Goal: Task Accomplishment & Management: Use online tool/utility

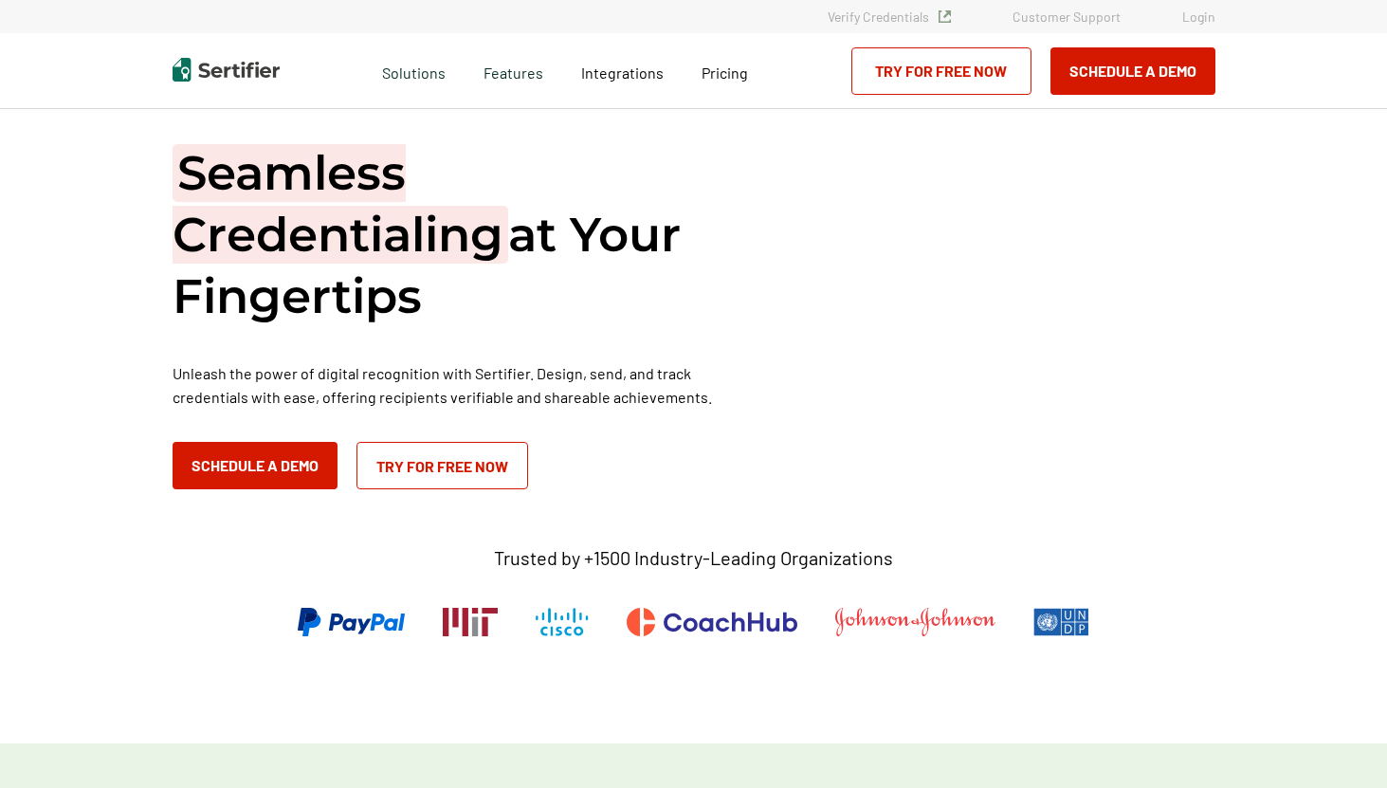
click at [1211, 26] on div "Verify Credentials Customer Support Login" at bounding box center [693, 16] width 1387 height 33
click at [1202, 21] on link "Login" at bounding box center [1198, 17] width 33 height 16
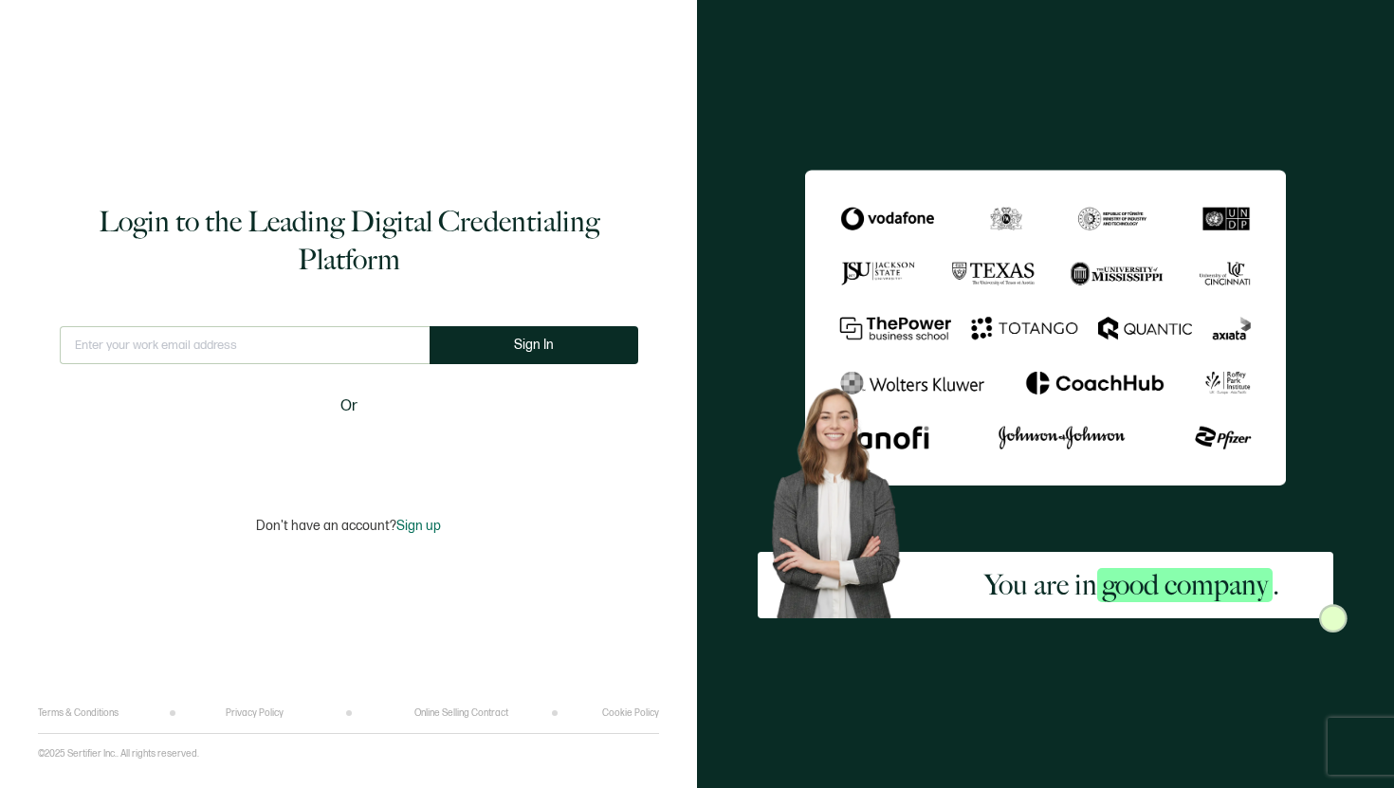
click at [392, 352] on input "text" at bounding box center [245, 345] width 370 height 38
type input "andrea@v1.studio"
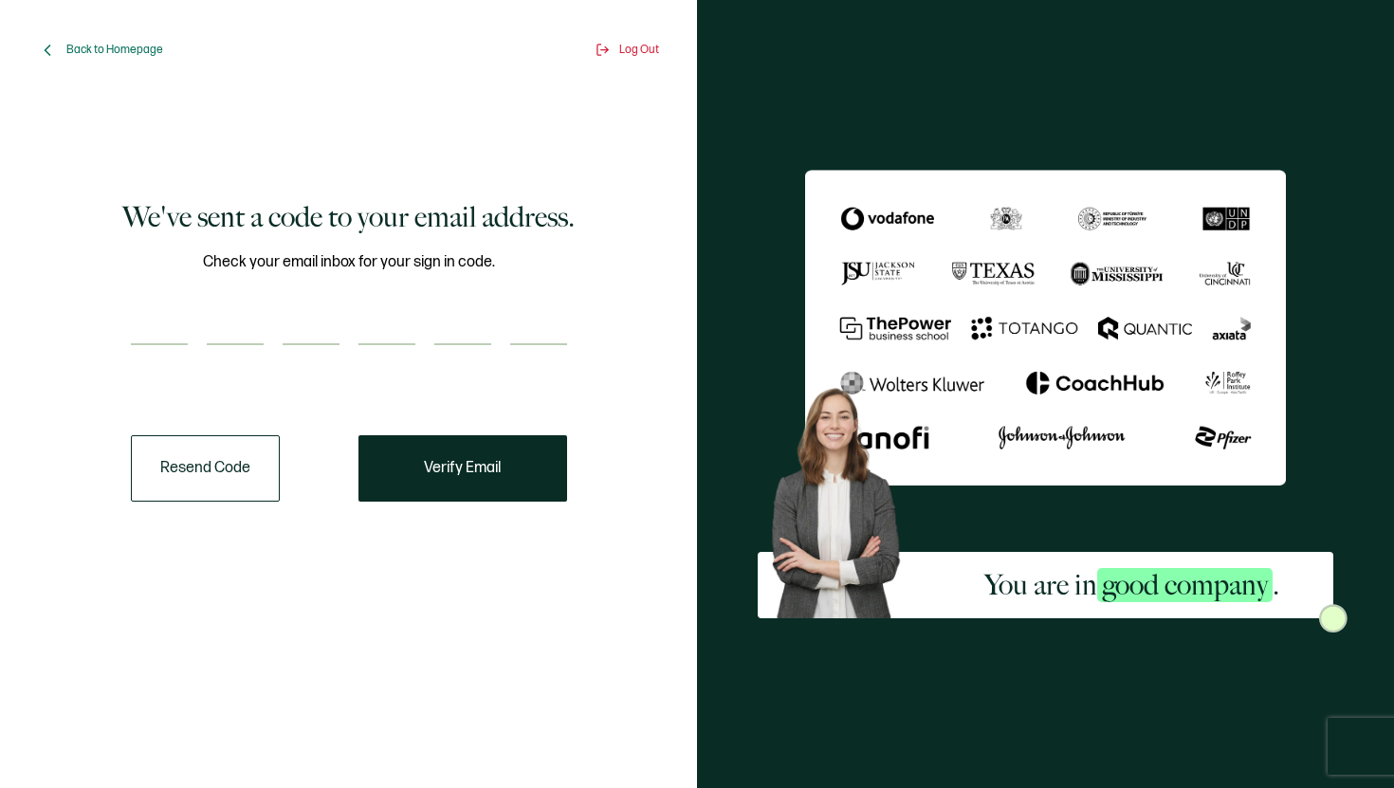
click at [455, 338] on input "number" at bounding box center [462, 326] width 57 height 38
click at [159, 330] on input "number" at bounding box center [159, 326] width 57 height 38
paste input "7"
type input "7"
type input "5"
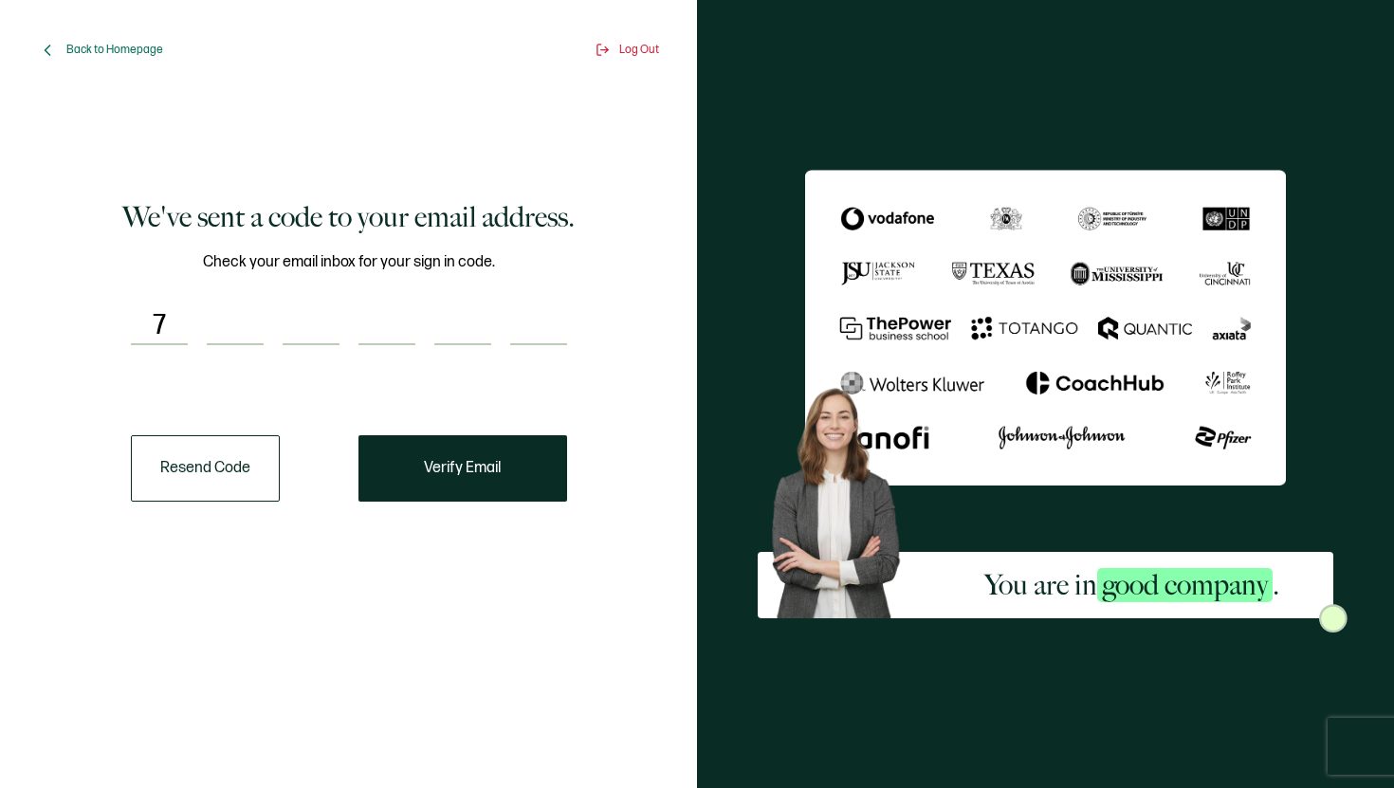
type input "1"
type input "2"
type input "6"
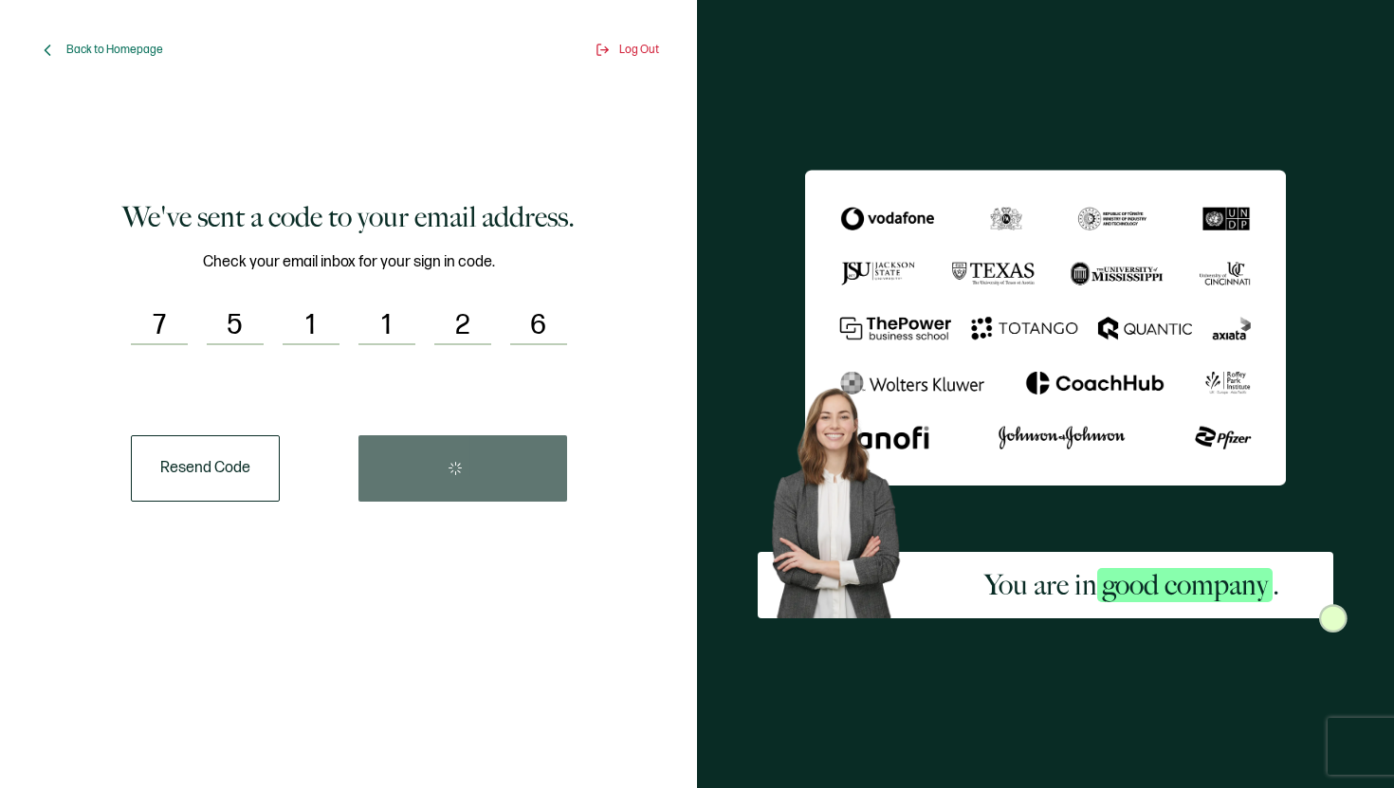
click at [447, 446] on div "Resend Code" at bounding box center [349, 468] width 436 height 66
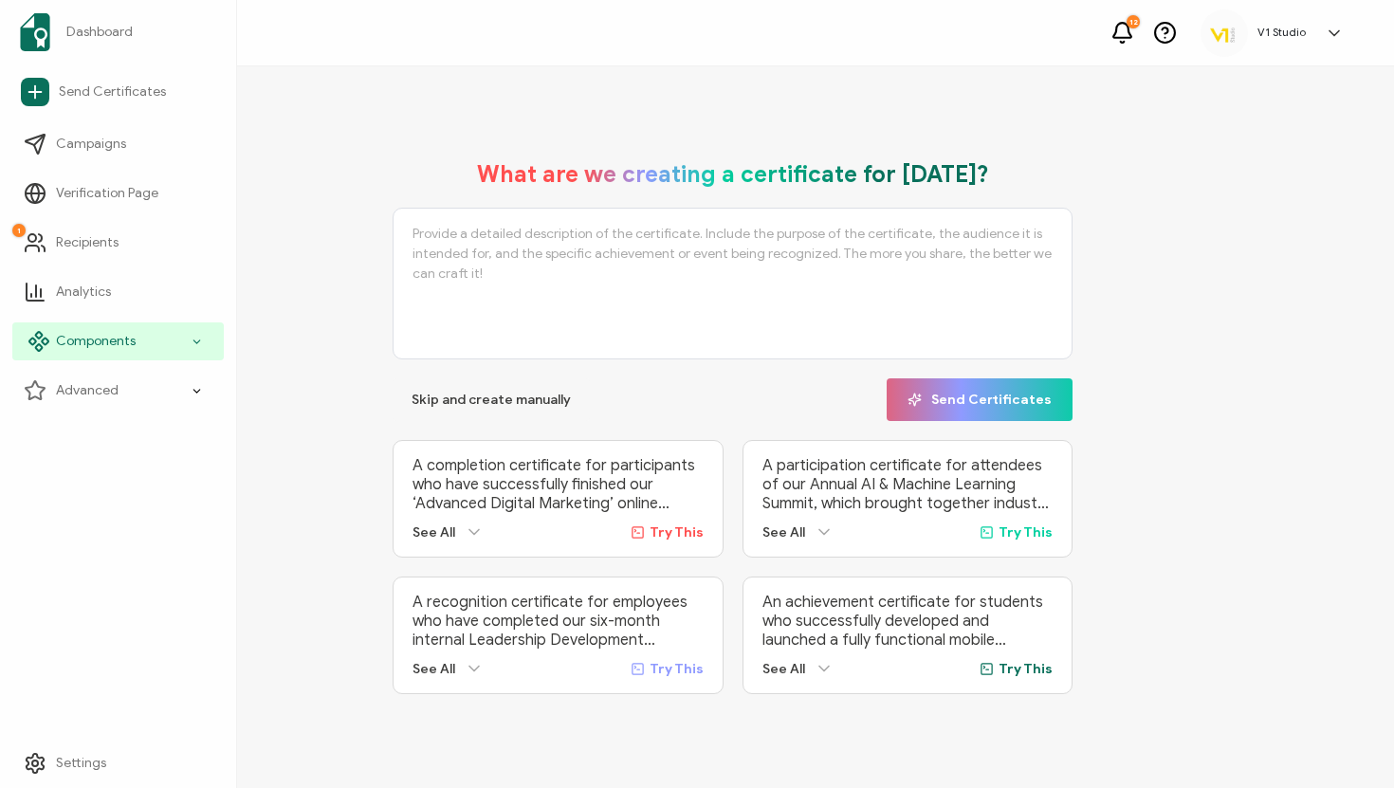
click at [177, 335] on div "Components" at bounding box center [117, 341] width 211 height 38
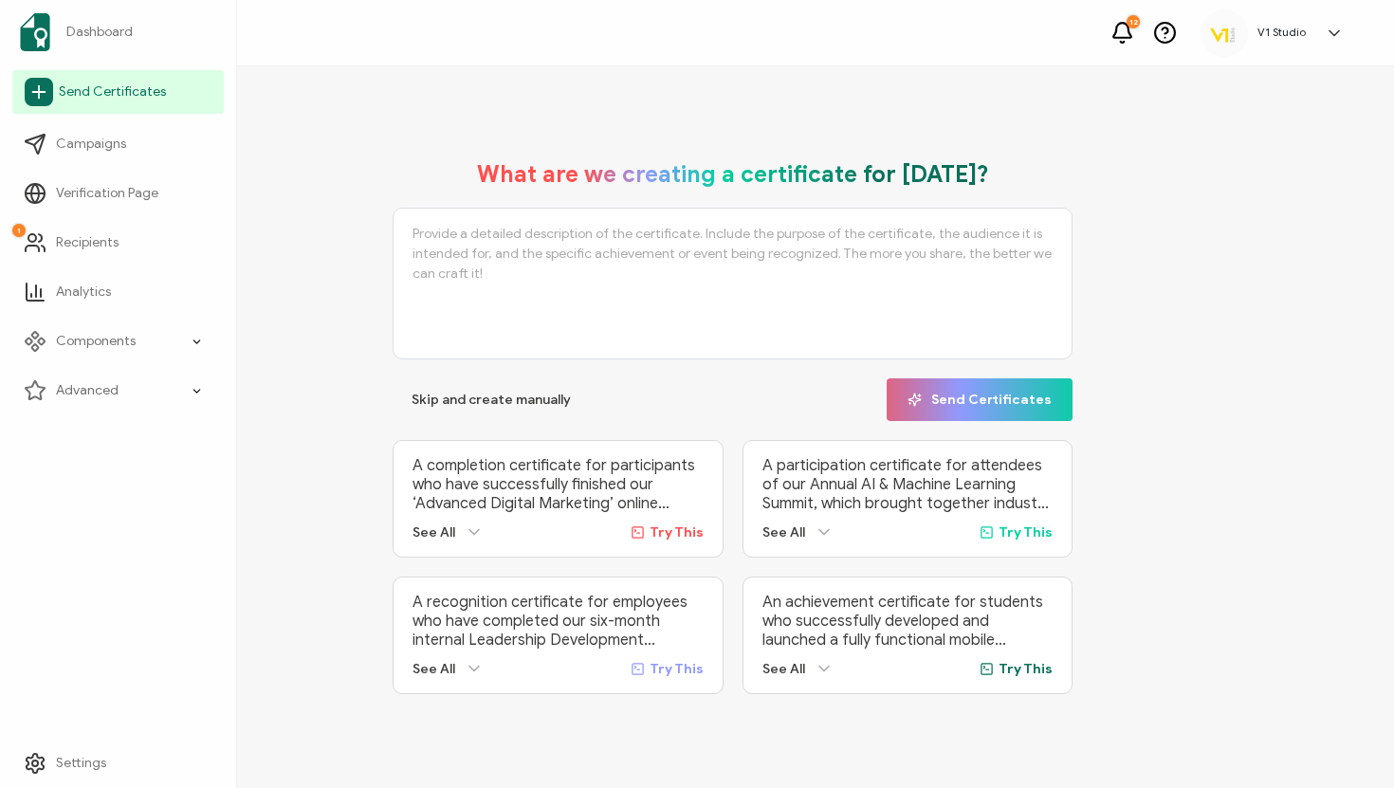
click at [160, 102] on link "Send Certificates" at bounding box center [117, 92] width 211 height 44
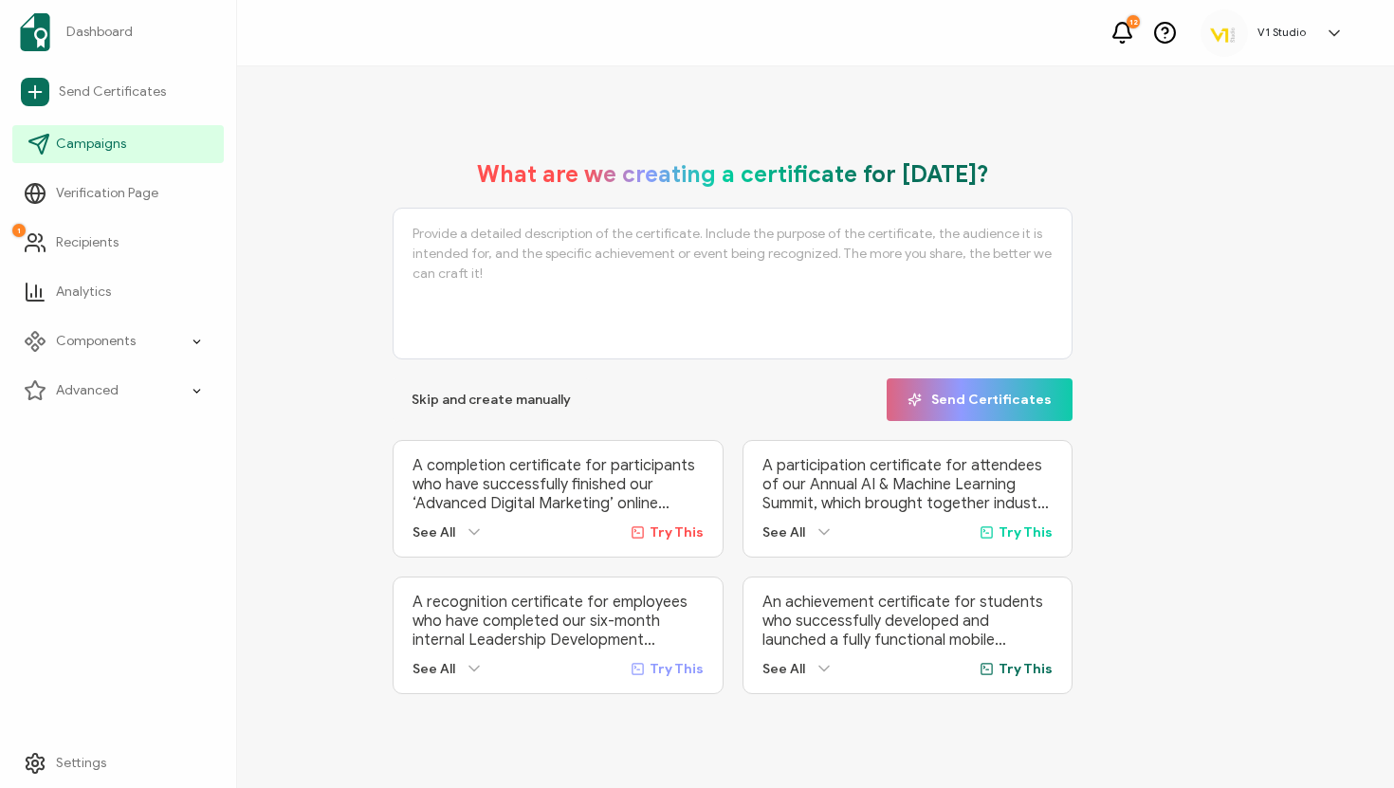
click at [126, 152] on link "Campaigns" at bounding box center [117, 144] width 211 height 38
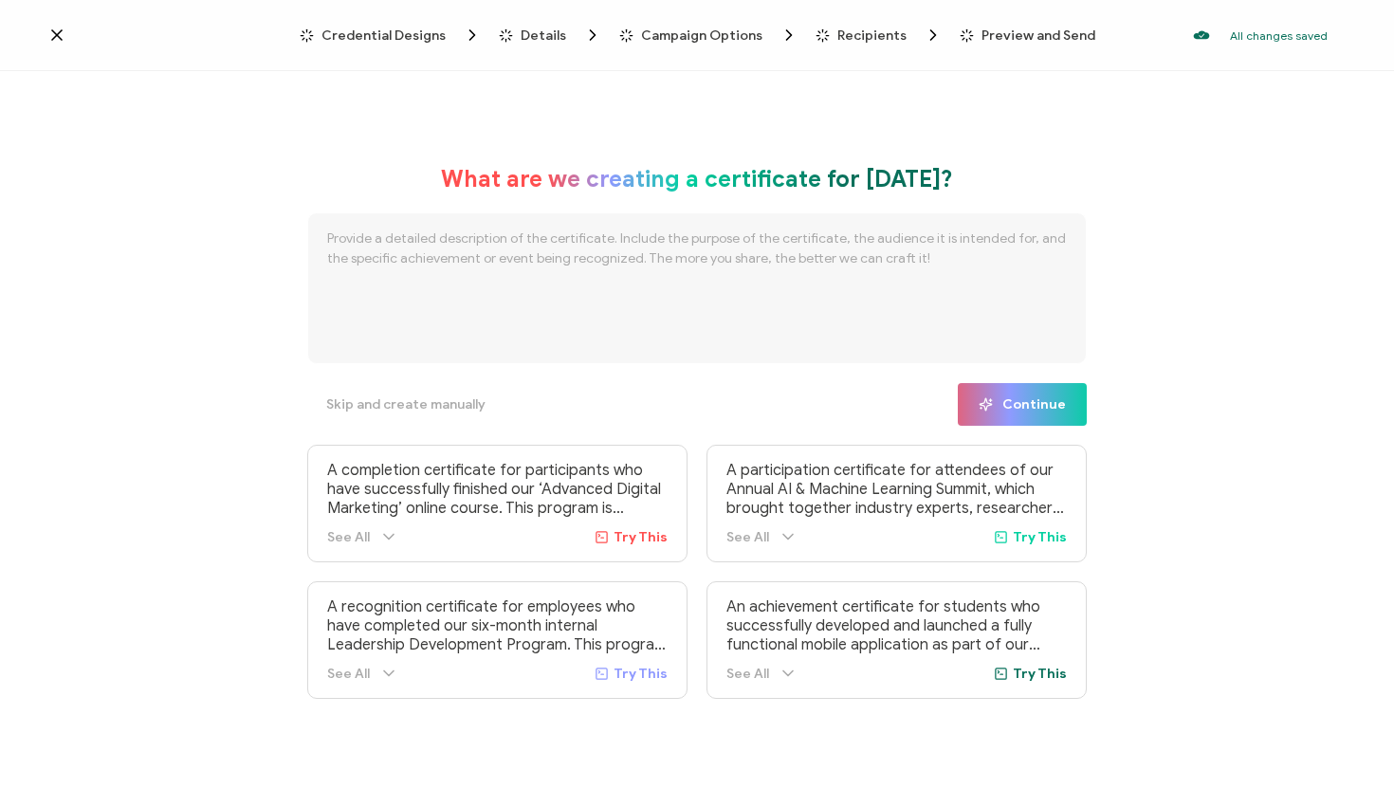
click at [446, 38] on span "Credential Designs" at bounding box center [383, 35] width 124 height 14
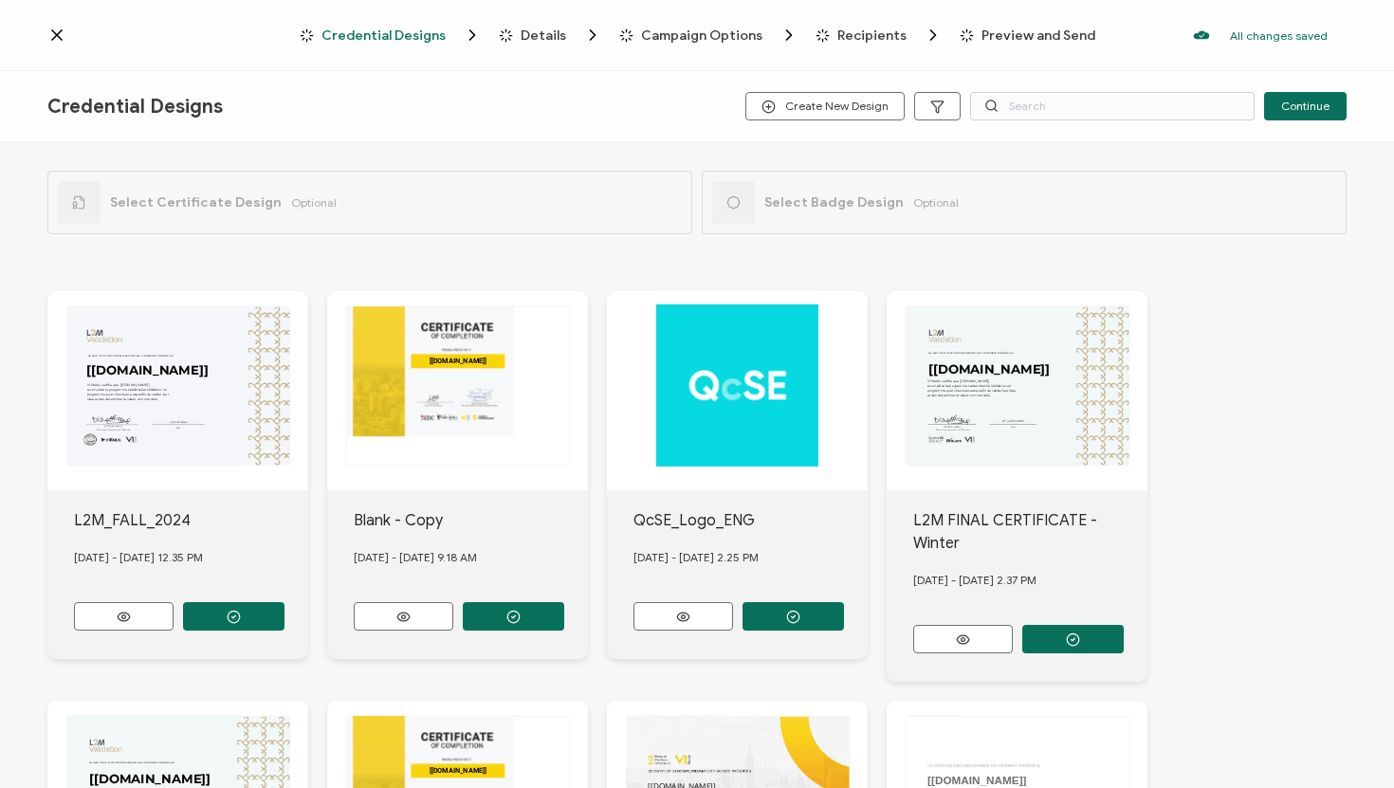
click at [552, 31] on span "Details" at bounding box center [543, 35] width 46 height 14
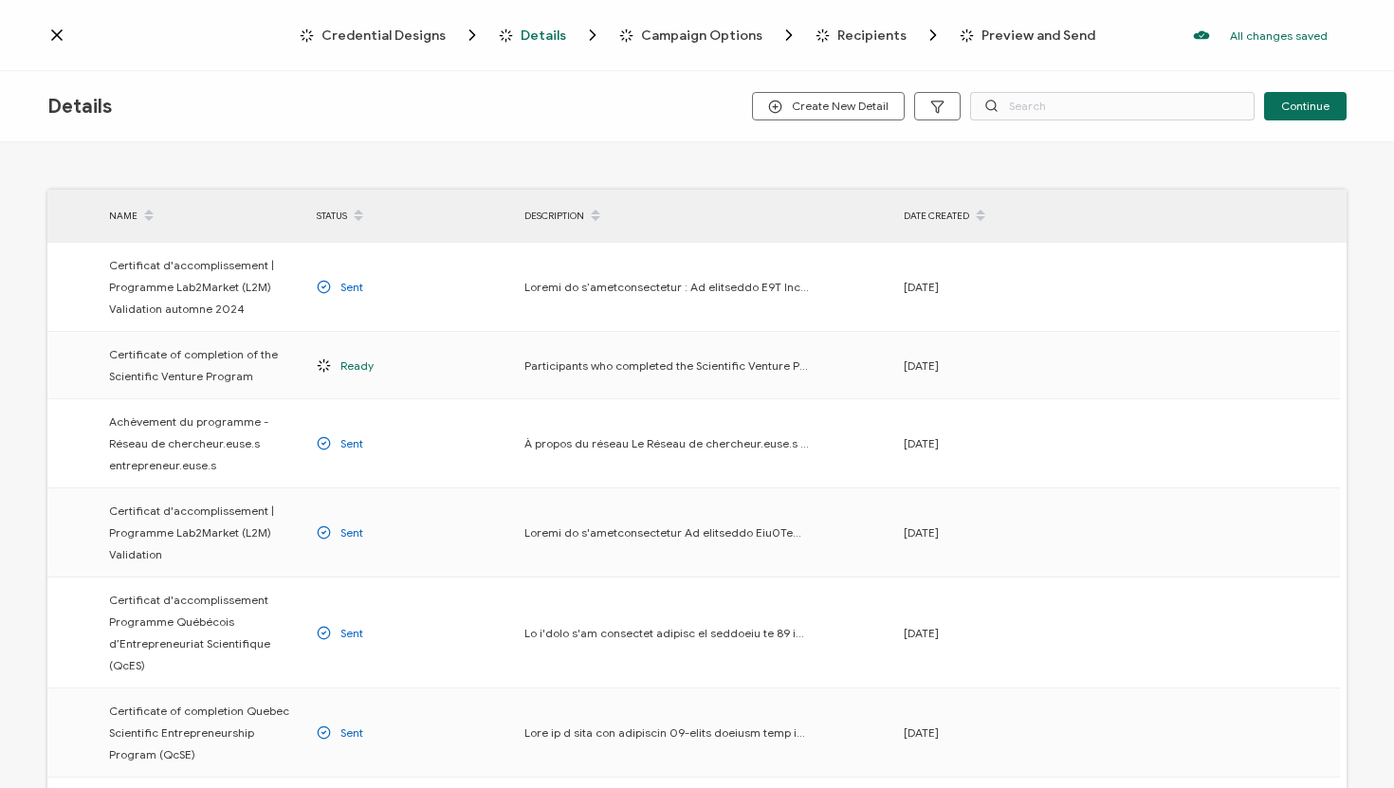
click at [687, 28] on span "Campaign Options" at bounding box center [701, 35] width 121 height 14
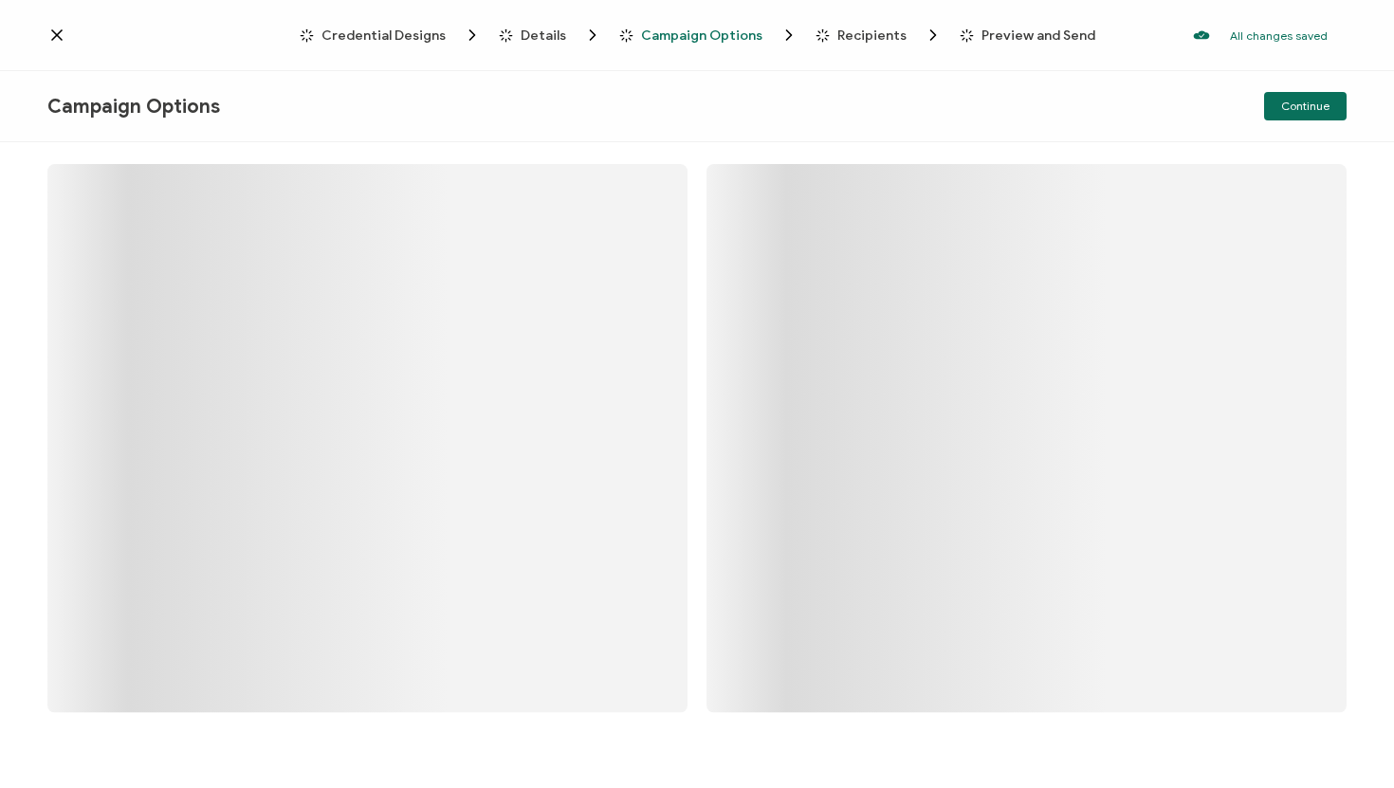
click at [840, 30] on span "Recipients" at bounding box center [871, 35] width 69 height 14
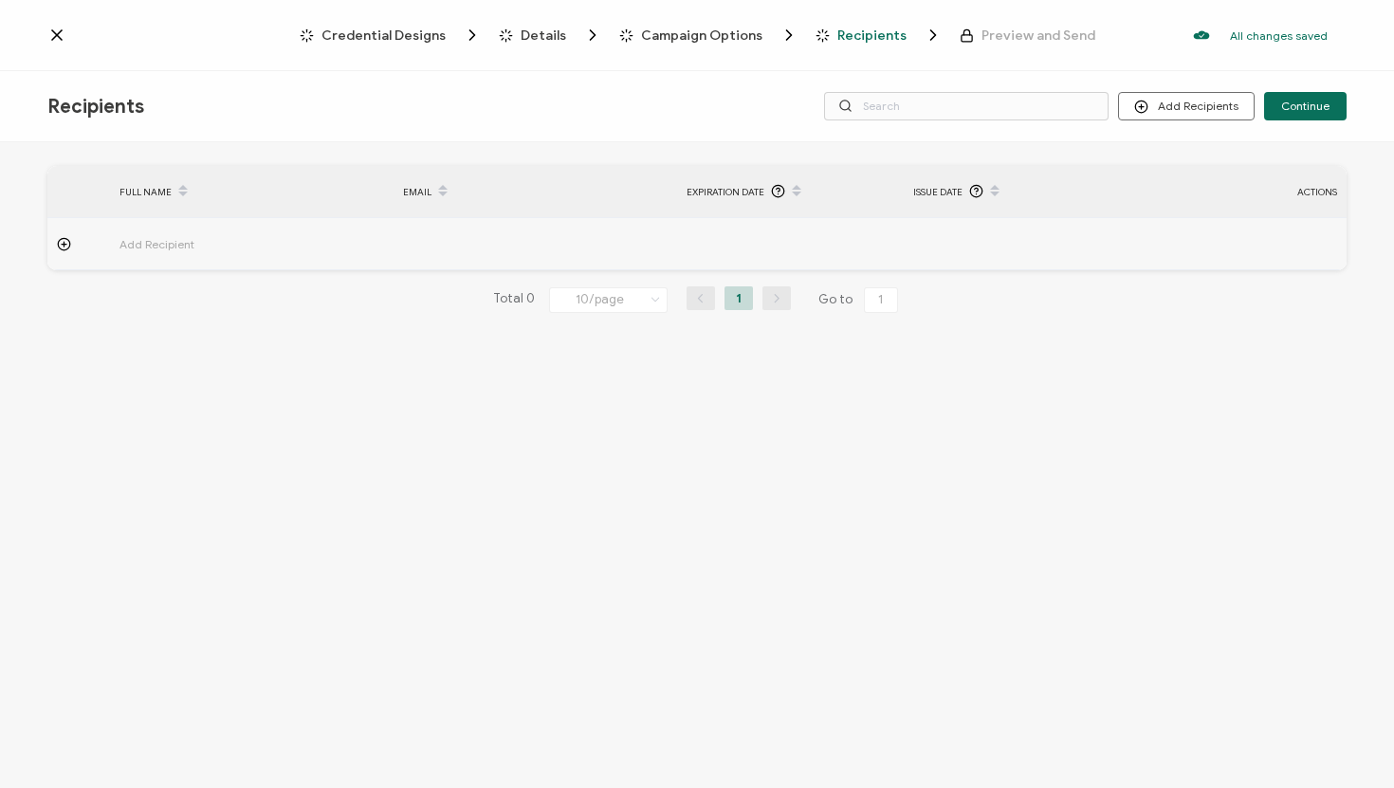
click at [994, 24] on div "Credential Designs Details Campaign Options Recipients Preview and Send All cha…" at bounding box center [697, 35] width 1394 height 71
click at [354, 41] on span "Credential Designs" at bounding box center [383, 35] width 124 height 14
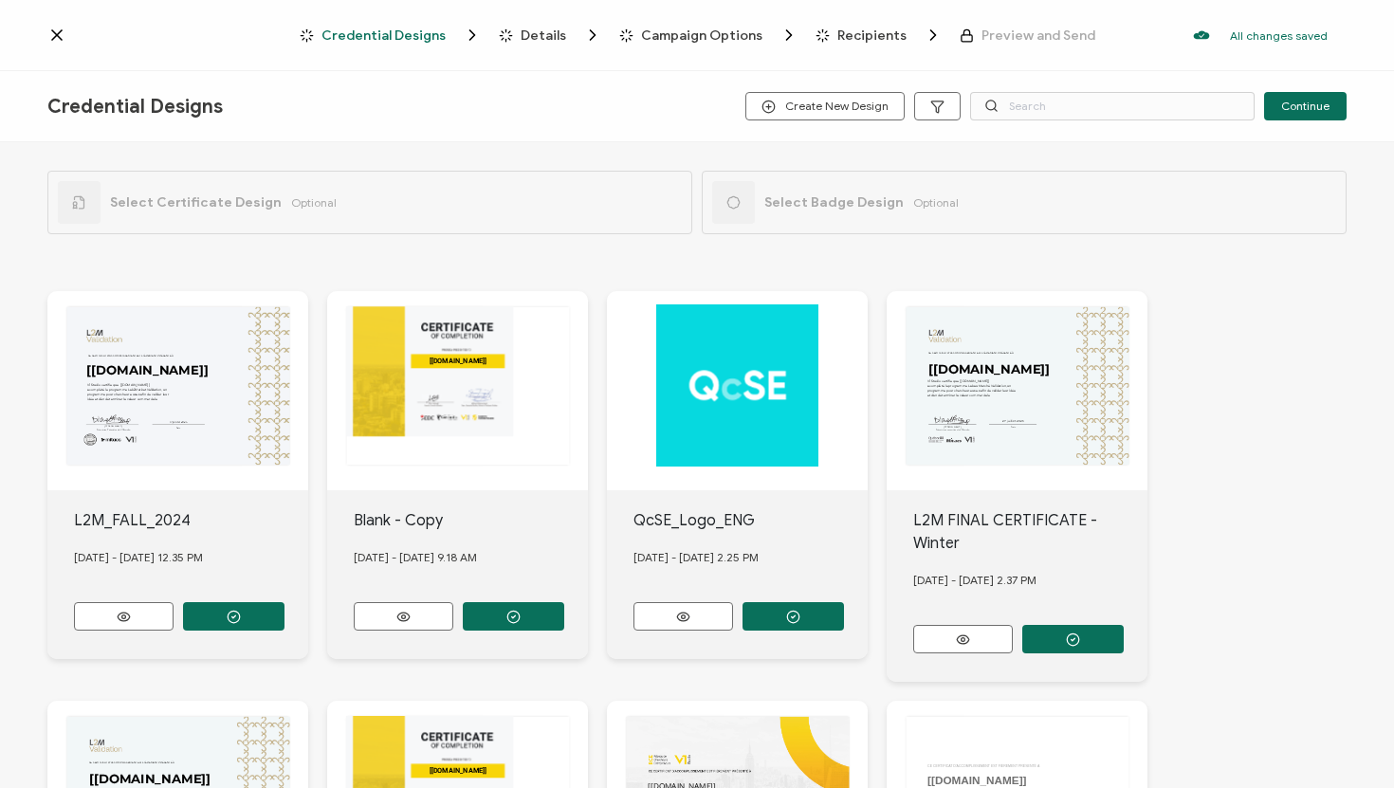
click at [60, 29] on icon at bounding box center [56, 35] width 19 height 19
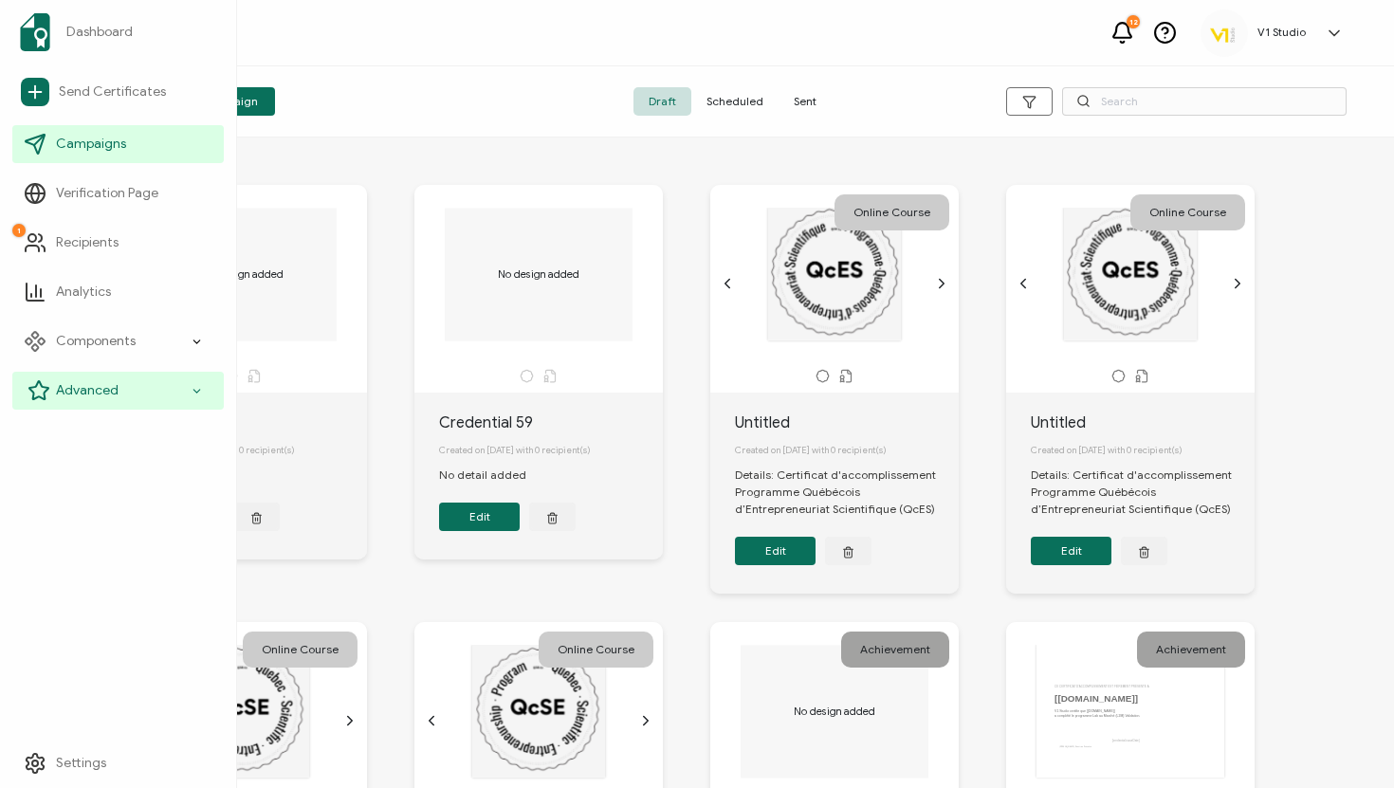
click at [149, 366] on li "Advanced" at bounding box center [117, 390] width 211 height 49
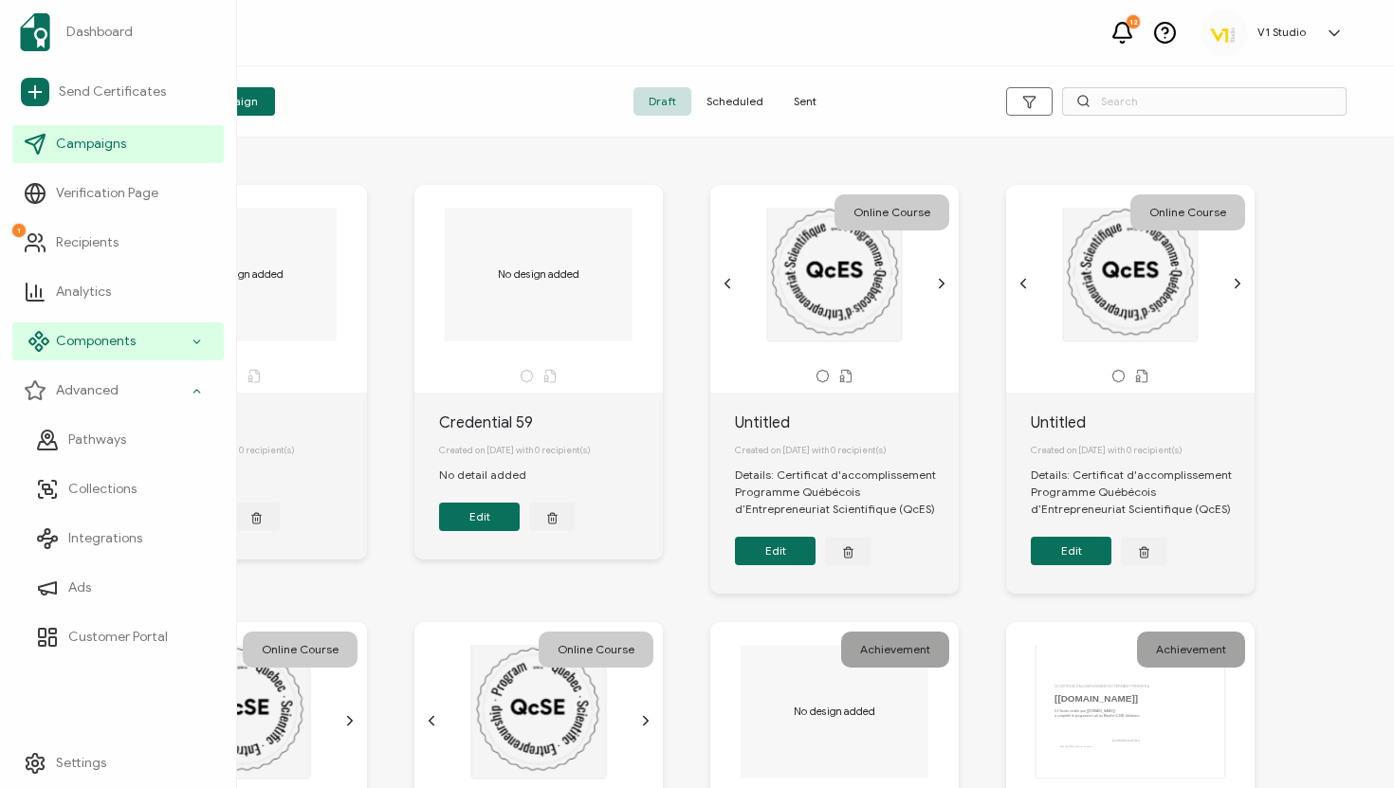
click at [190, 338] on div "Components" at bounding box center [117, 341] width 211 height 38
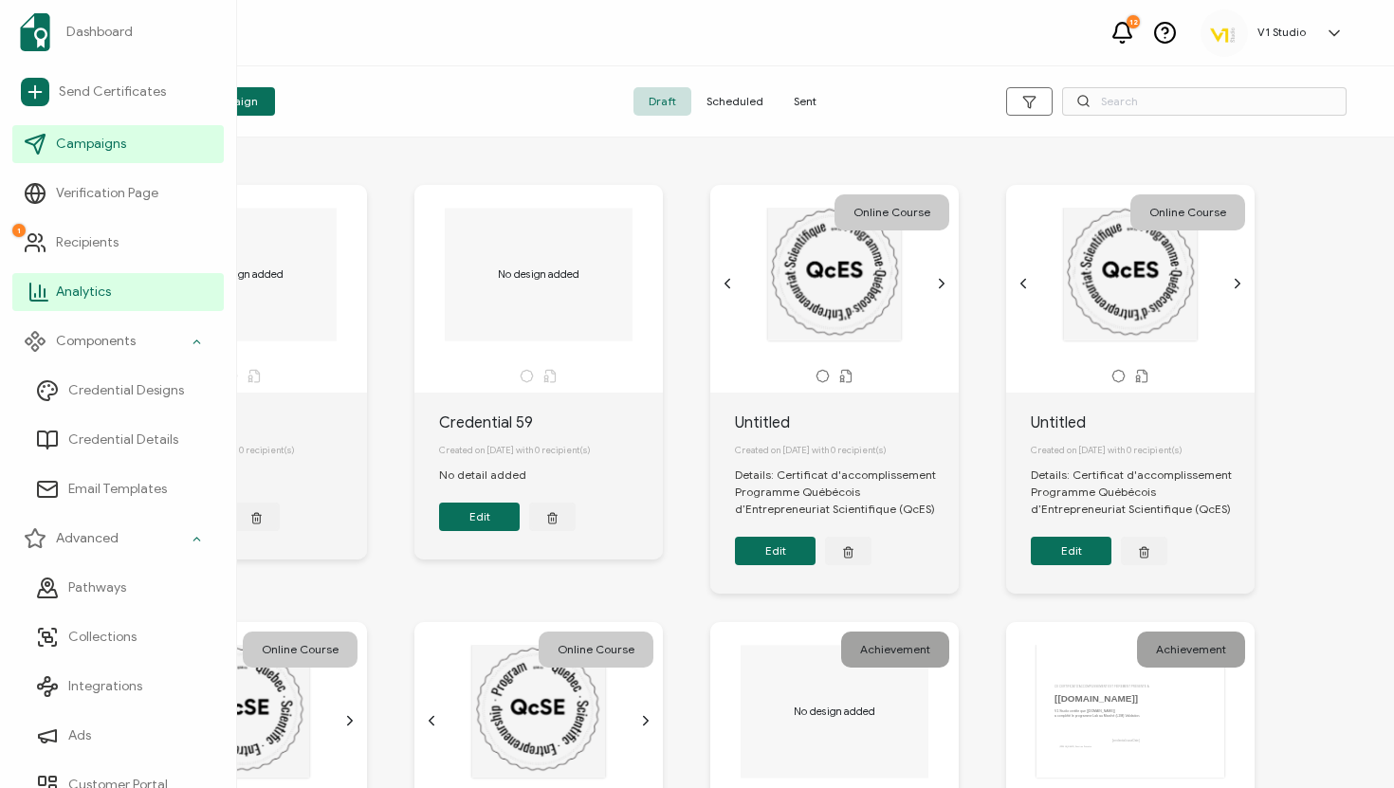
click at [155, 286] on link "Analytics" at bounding box center [117, 292] width 211 height 38
